Goal: Information Seeking & Learning: Learn about a topic

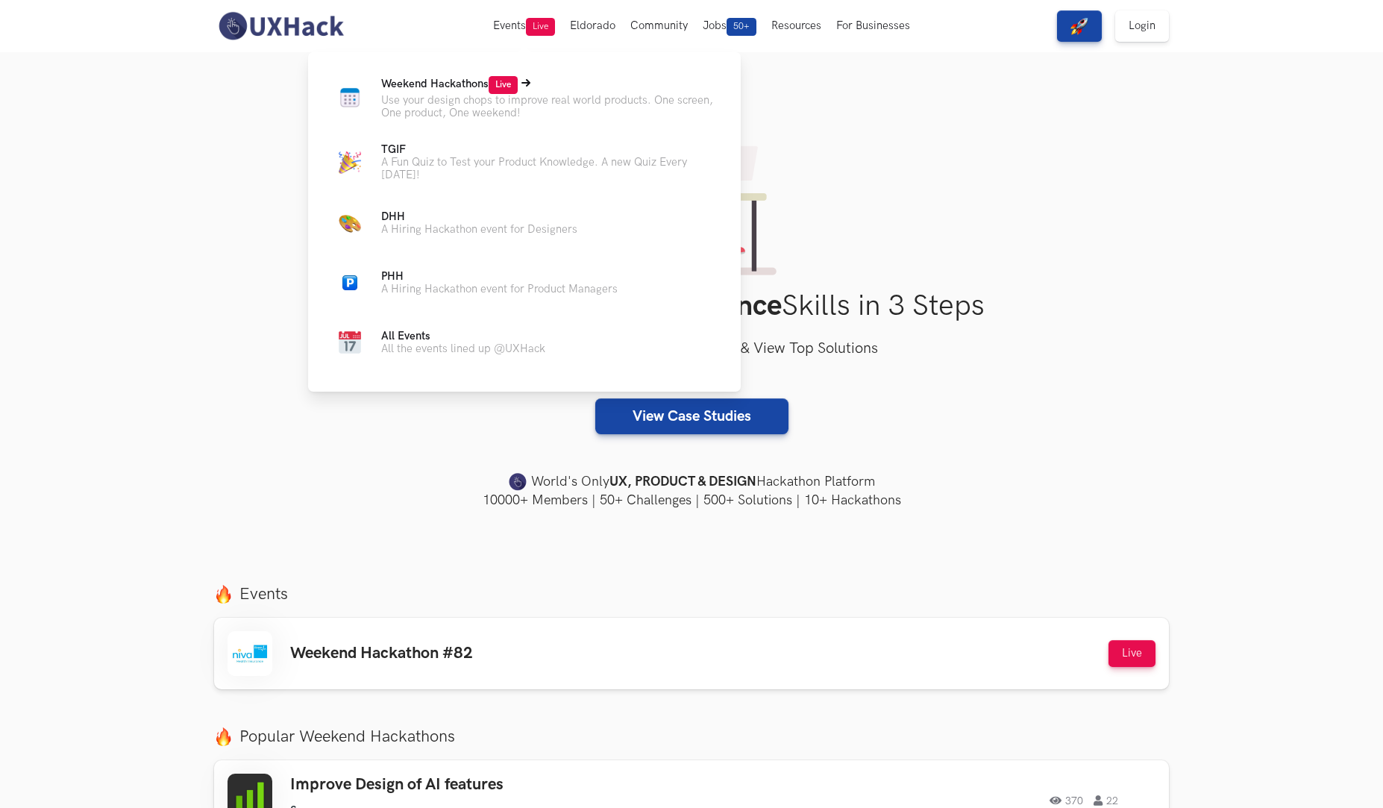
click at [432, 97] on p "Use your design chops to improve real world products. One screen, One product, …" at bounding box center [549, 106] width 336 height 25
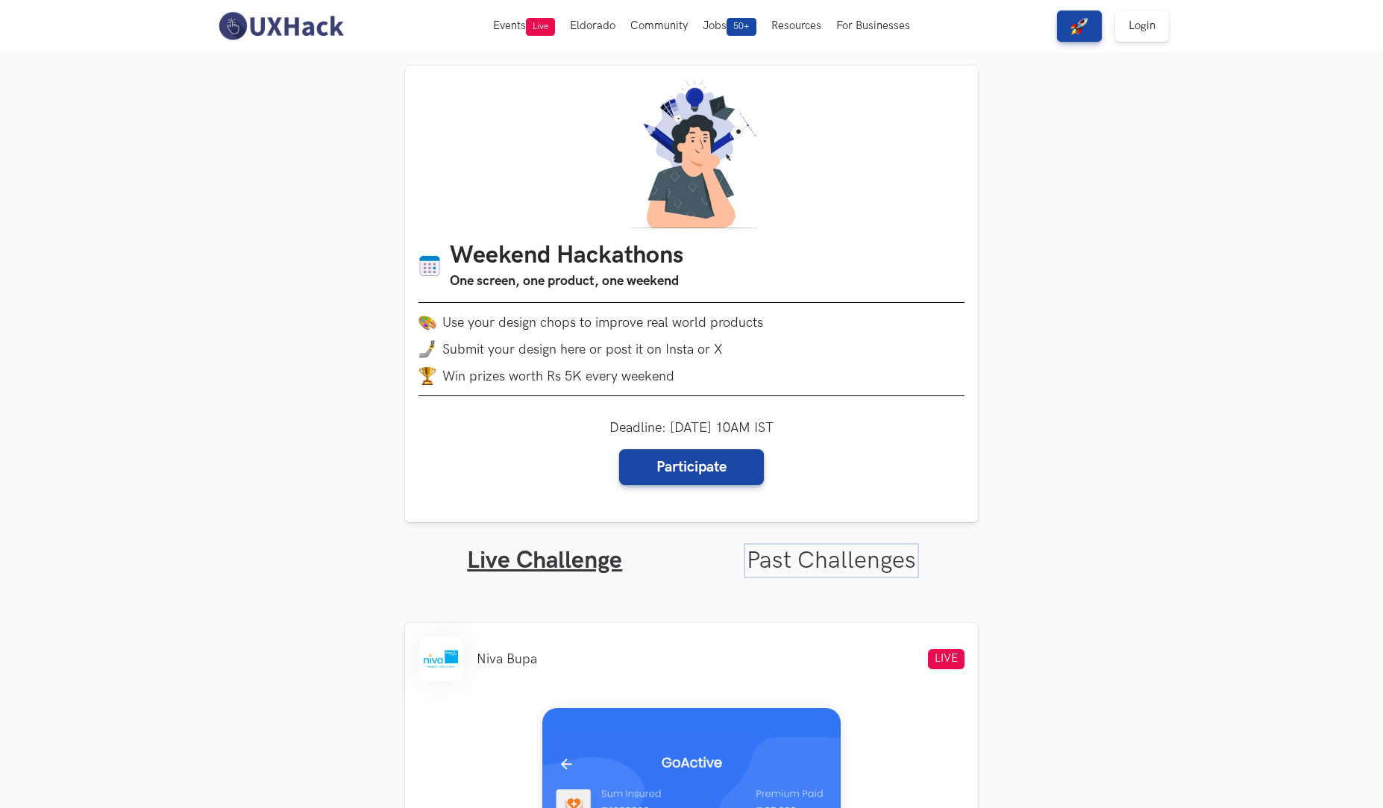
click at [792, 564] on link "Past Challenges" at bounding box center [831, 560] width 169 height 29
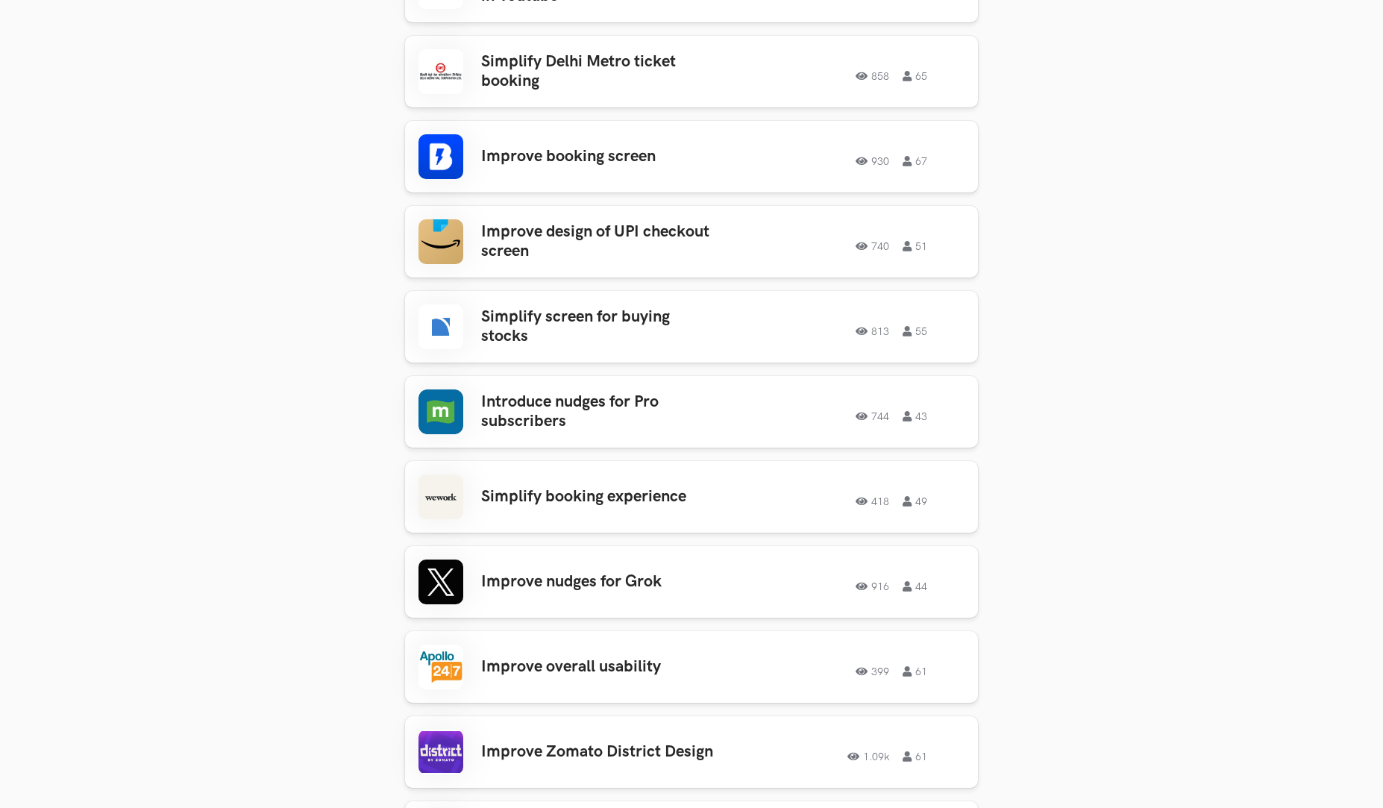
scroll to position [1904, 0]
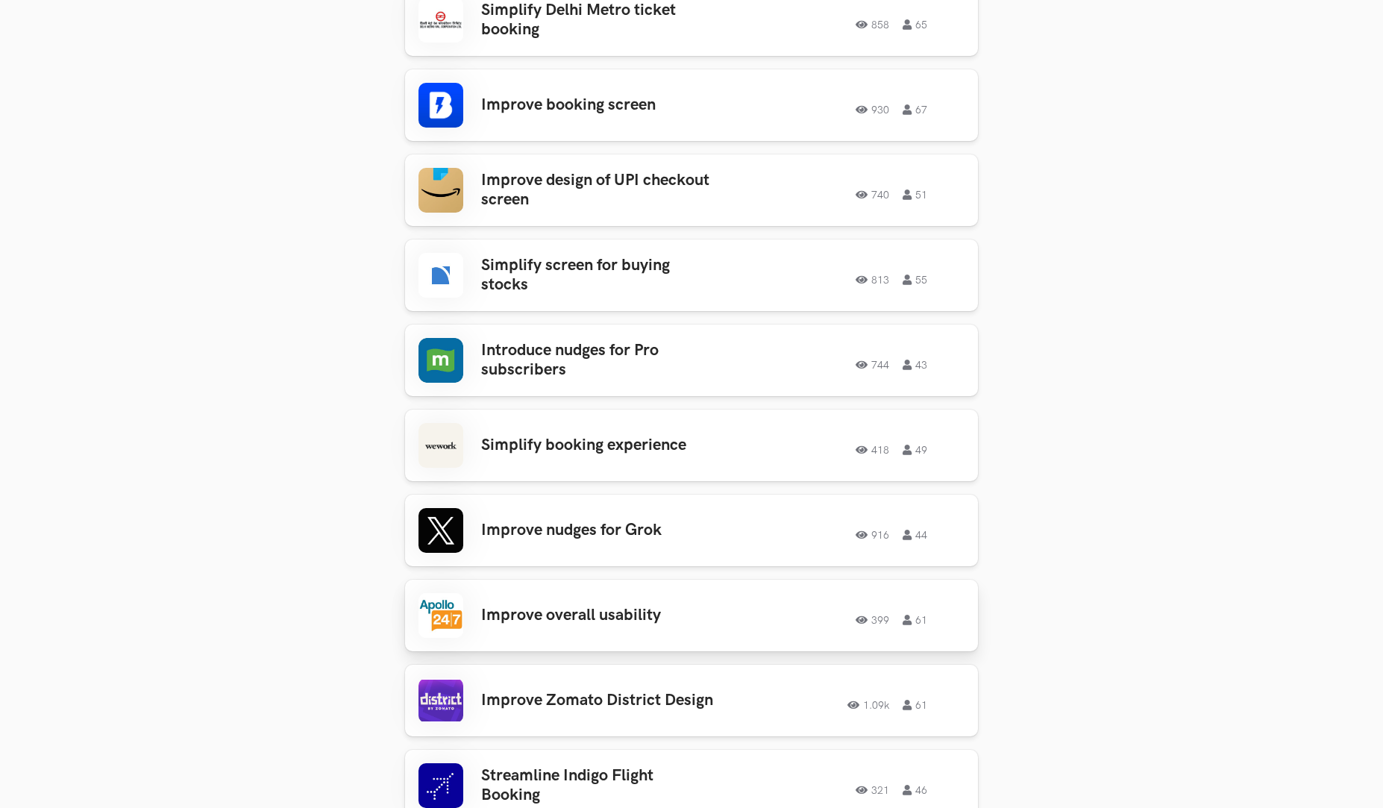
click at [586, 606] on h3 "Improve overall usability" at bounding box center [597, 615] width 233 height 19
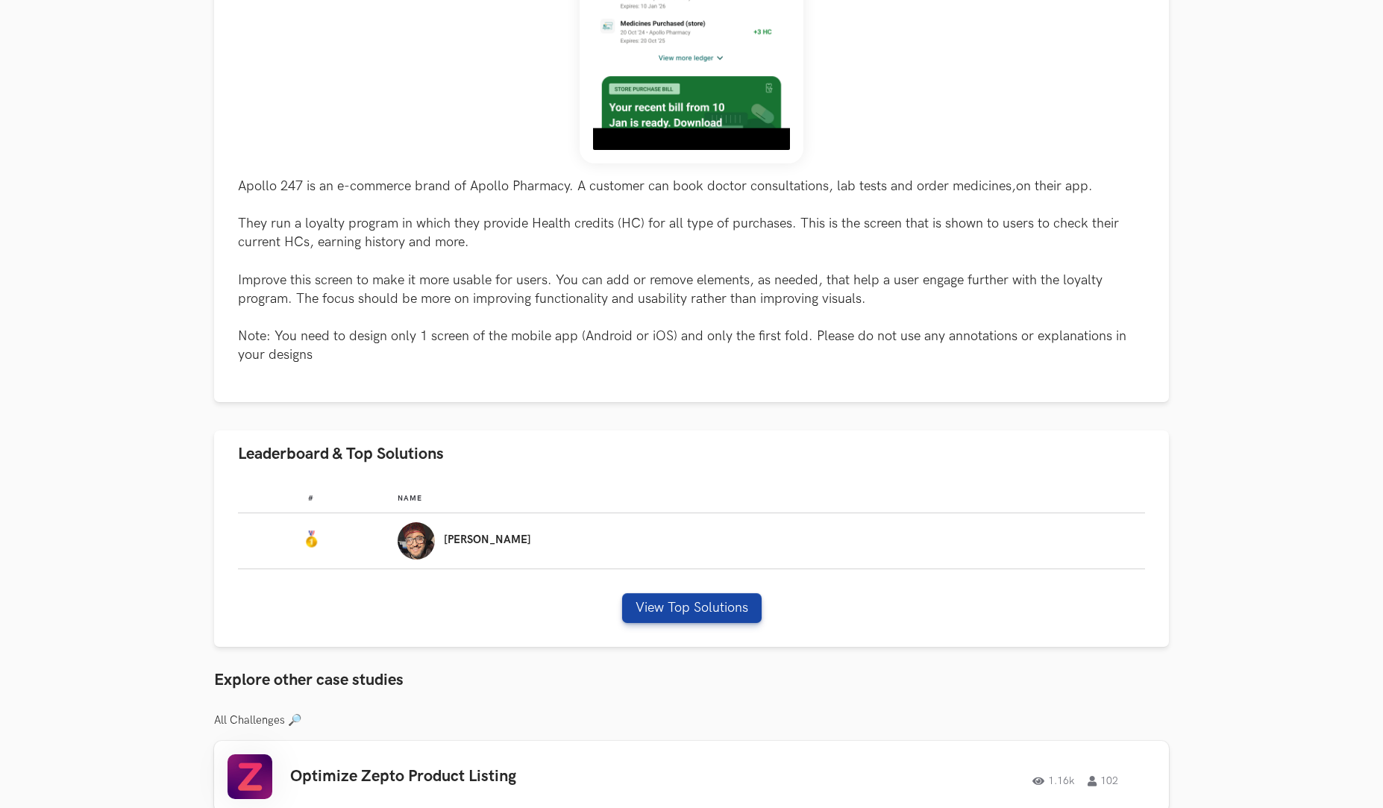
scroll to position [618, 0]
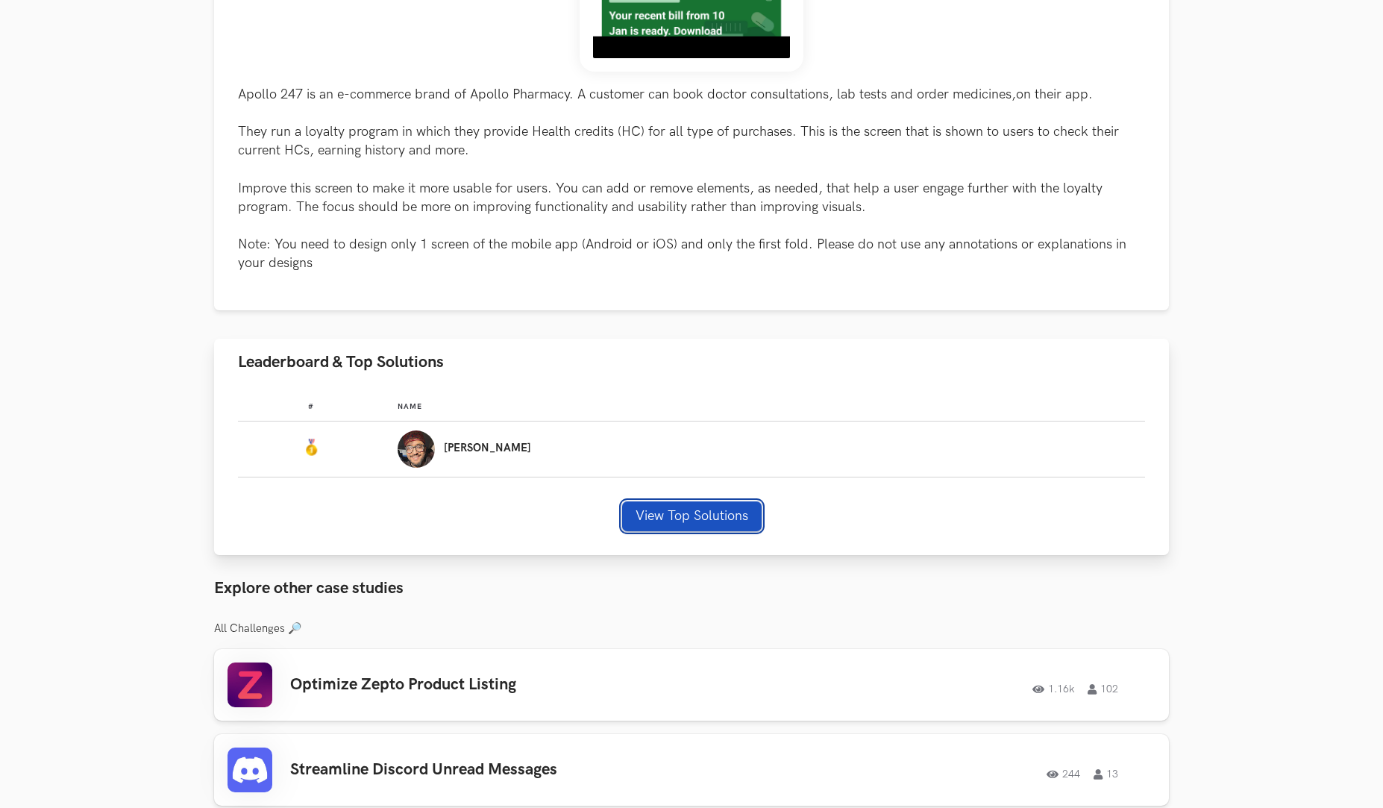
click at [679, 519] on button "View Top Solutions" at bounding box center [691, 516] width 139 height 30
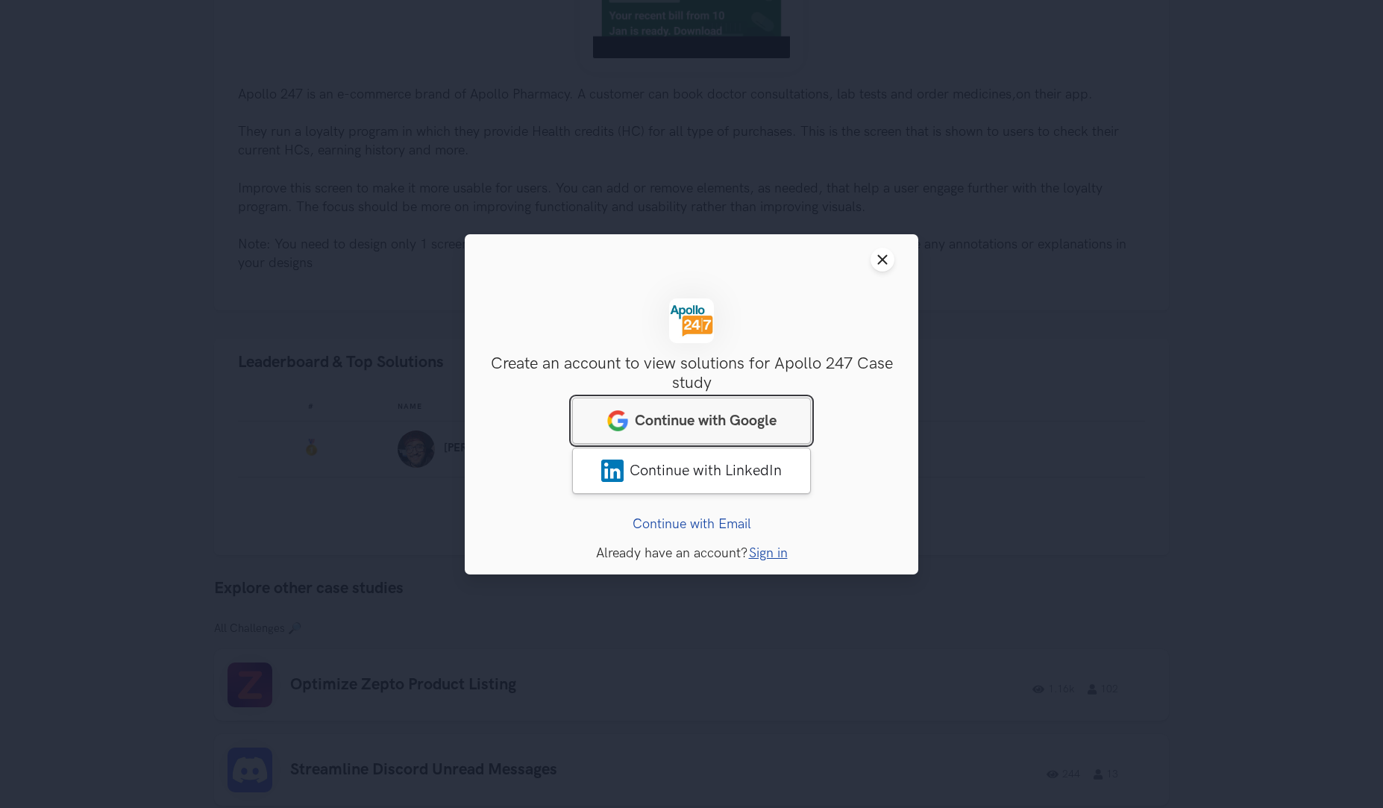
click at [701, 422] on span "Continue with Google" at bounding box center [706, 420] width 142 height 18
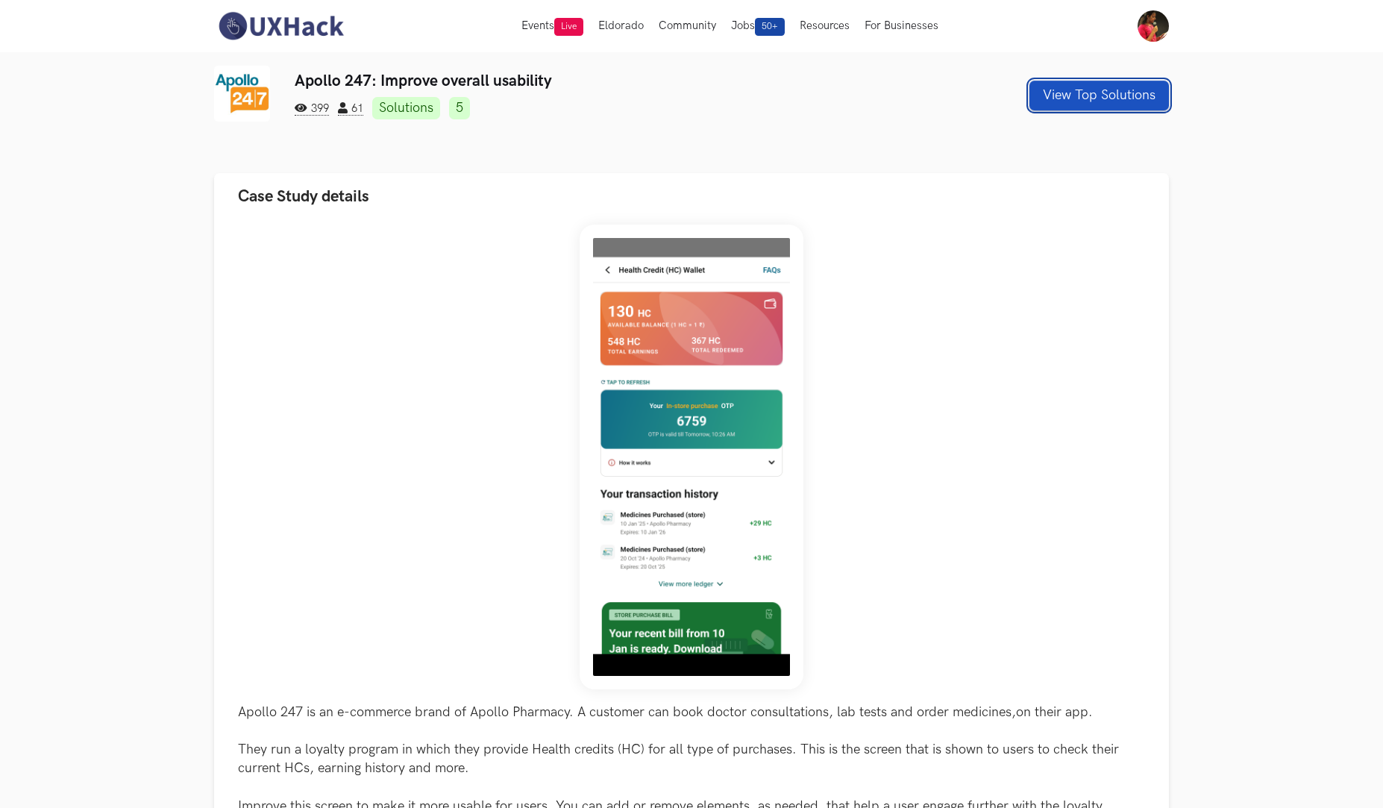
click at [1073, 95] on button "View Top Solutions" at bounding box center [1098, 96] width 139 height 30
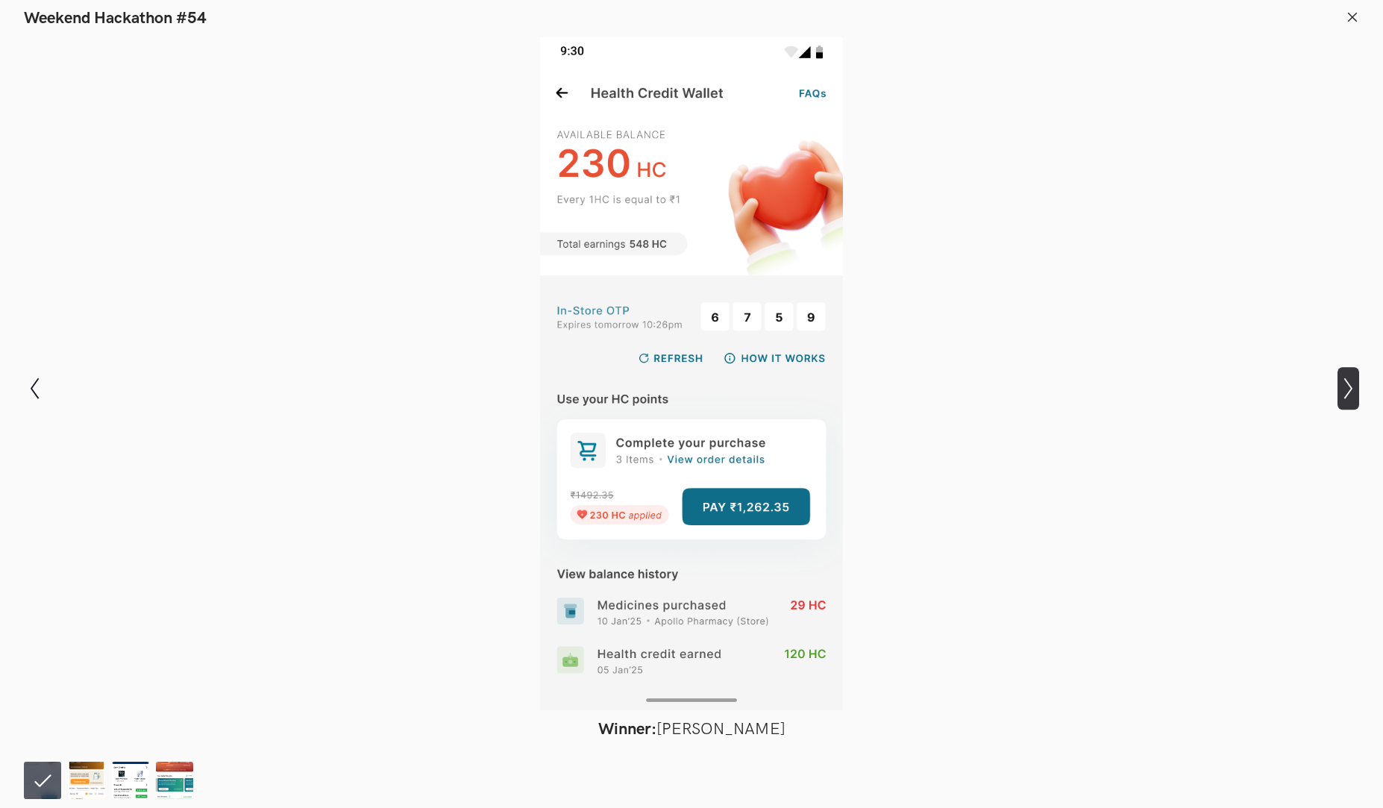
click at [1348, 393] on icon "Show next slide" at bounding box center [1348, 388] width 22 height 22
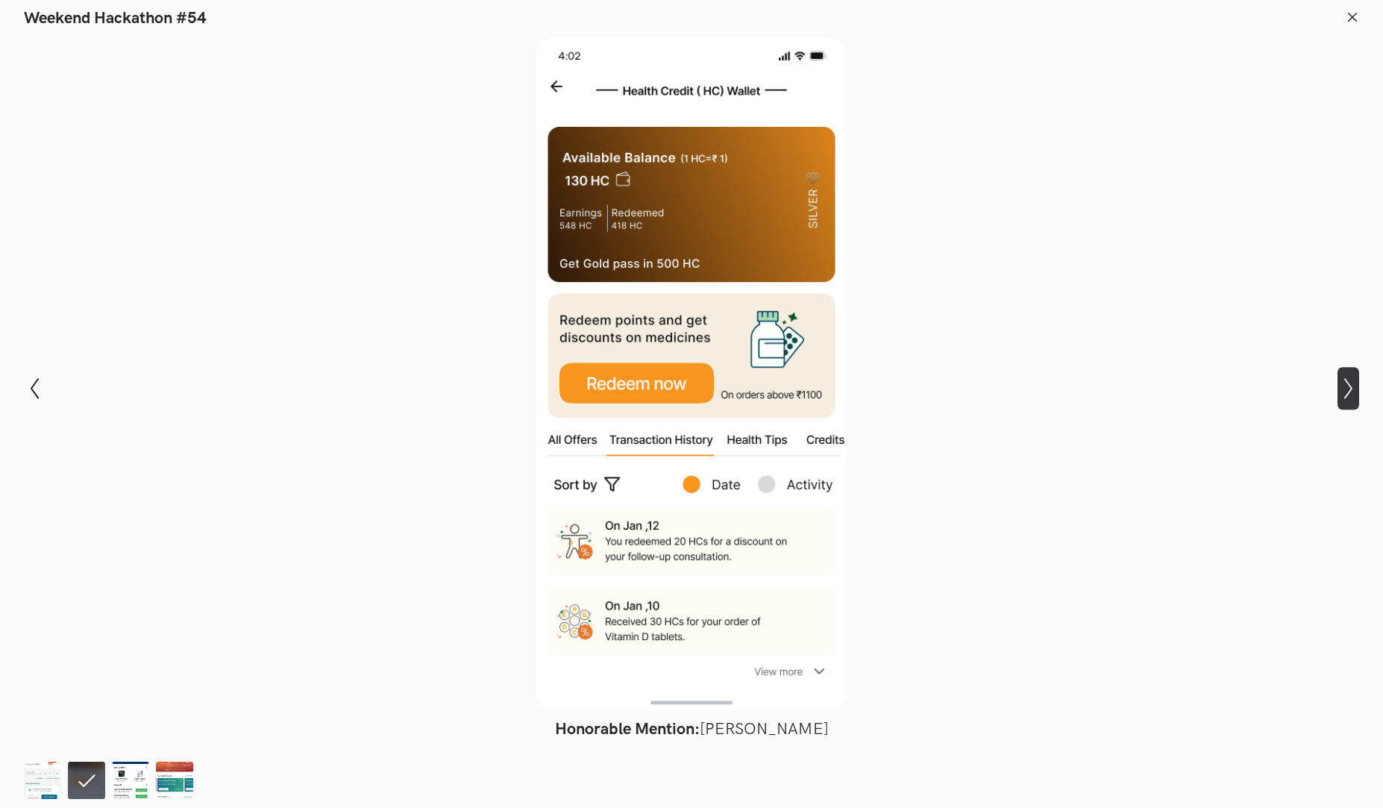
click at [1348, 393] on icon "Show next slide" at bounding box center [1348, 388] width 22 height 22
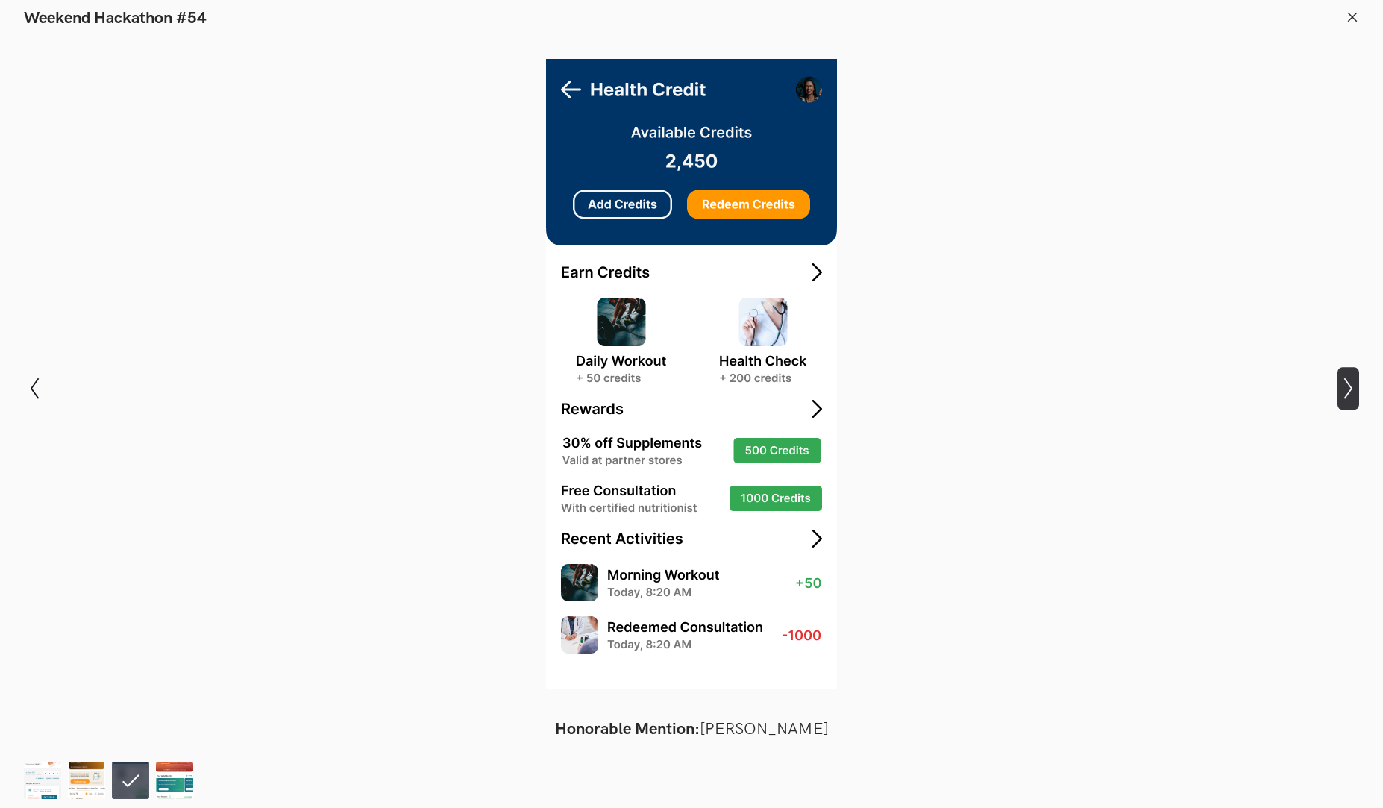
click at [1348, 393] on icon "Show next slide" at bounding box center [1348, 388] width 22 height 22
